Goal: Task Accomplishment & Management: Use online tool/utility

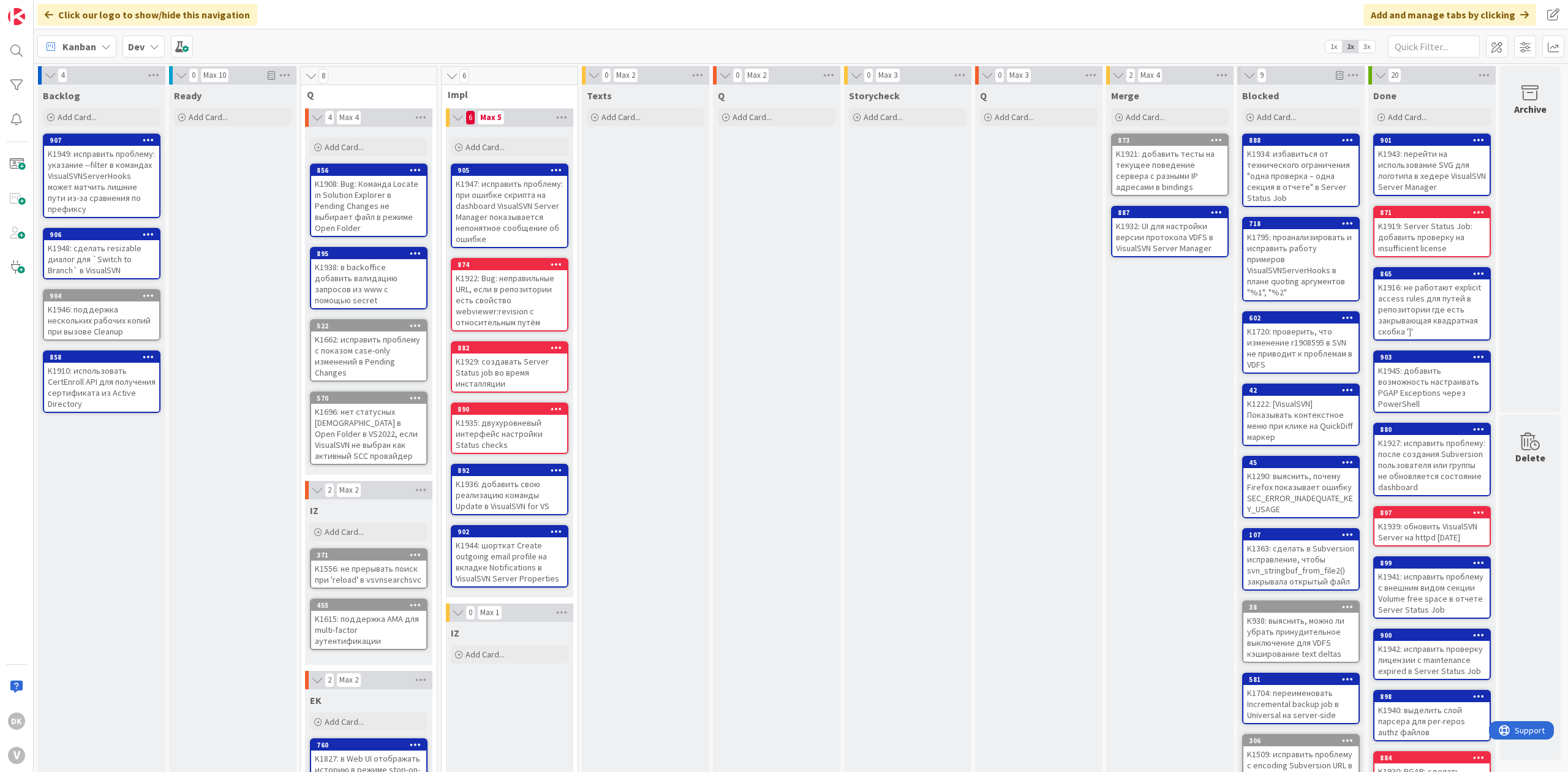
click at [754, 205] on div "Q Add Card..." at bounding box center [776, 534] width 127 height 899
